Goal: Task Accomplishment & Management: Manage account settings

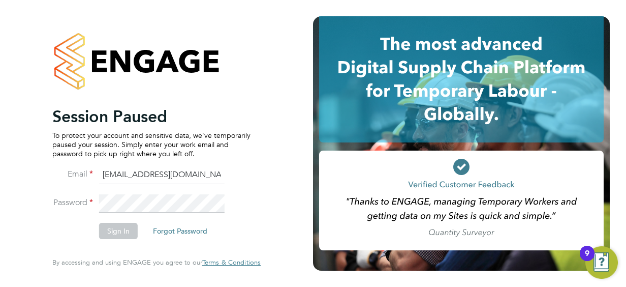
click at [249, 229] on li "Sign In Forgot Password" at bounding box center [151, 236] width 198 height 26
click at [218, 176] on input "[EMAIL_ADDRESS][DOMAIN_NAME]" at bounding box center [161, 175] width 125 height 18
type input "S"
type input "[EMAIL_ADDRESS][DOMAIN_NAME]"
click at [305, 67] on div "Session Paused To protect your account and sensitive data, we've temporarily pa…" at bounding box center [156, 143] width 313 height 287
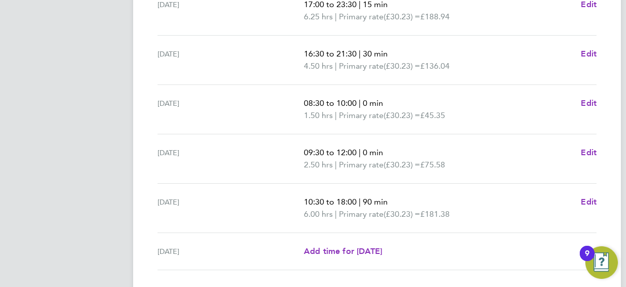
scroll to position [458, 0]
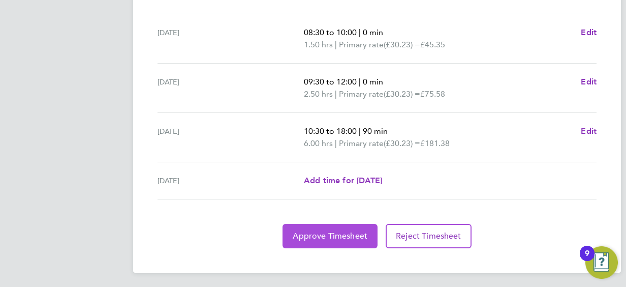
click at [335, 237] on span "Approve Timesheet" at bounding box center [330, 236] width 75 height 10
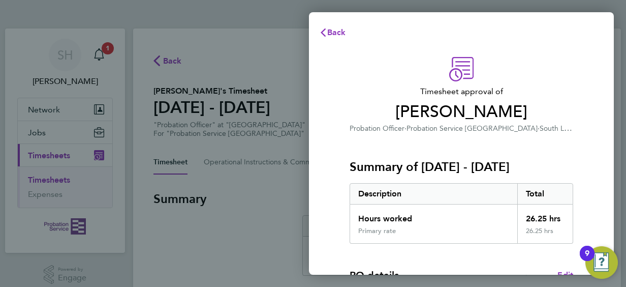
click at [473, 153] on div "Summary of [DATE] - [DATE] Description Total Hours worked 26.25 hrs Primary rat…" at bounding box center [462, 188] width 224 height 109
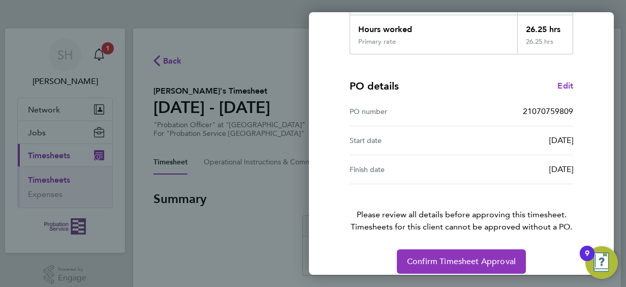
scroll to position [199, 0]
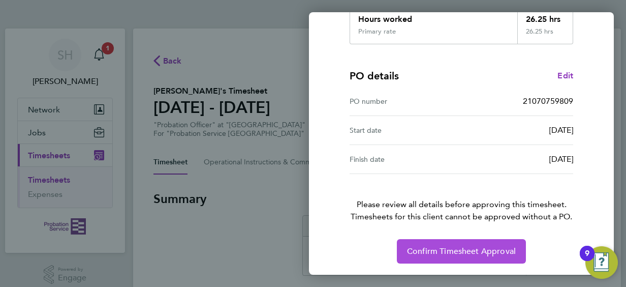
click at [444, 256] on button "Confirm Timesheet Approval" at bounding box center [461, 251] width 129 height 24
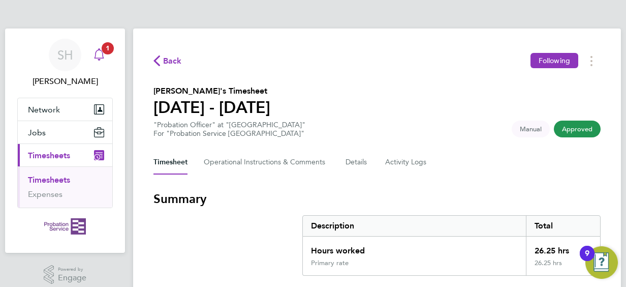
click at [102, 52] on icon "Main navigation" at bounding box center [99, 53] width 10 height 10
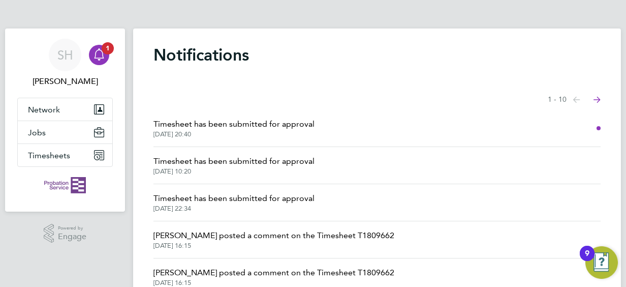
click at [294, 129] on span "Timesheet has been submitted for approval" at bounding box center [233, 124] width 161 height 12
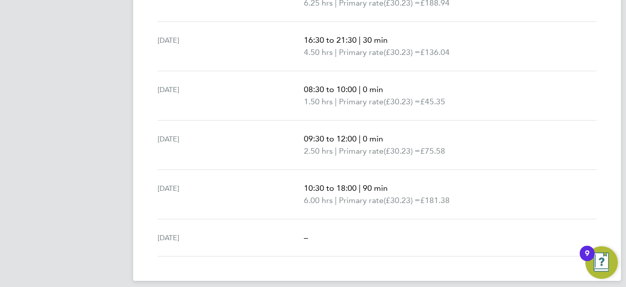
scroll to position [408, 0]
